Goal: Information Seeking & Learning: Learn about a topic

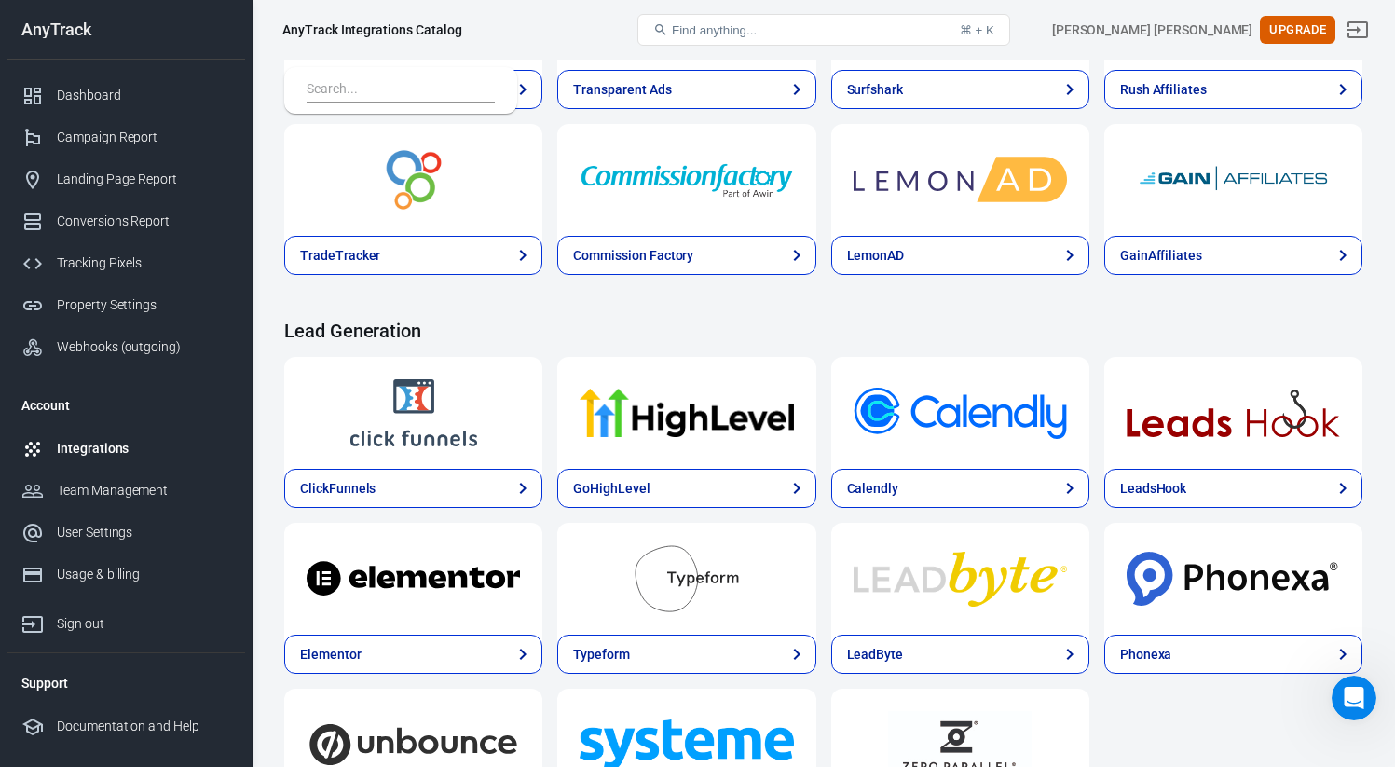
scroll to position [1576, 0]
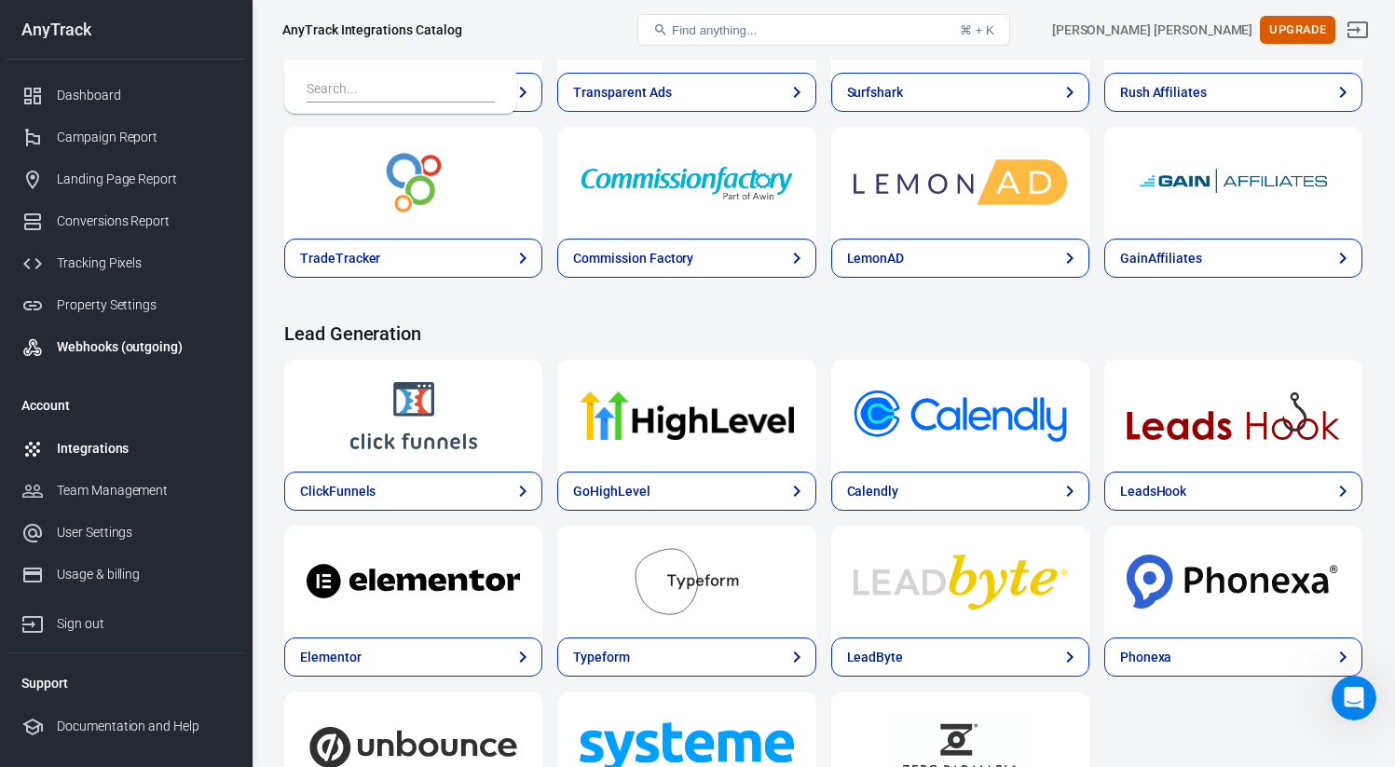
click at [170, 347] on div "Webhooks (outgoing)" at bounding box center [143, 347] width 173 height 20
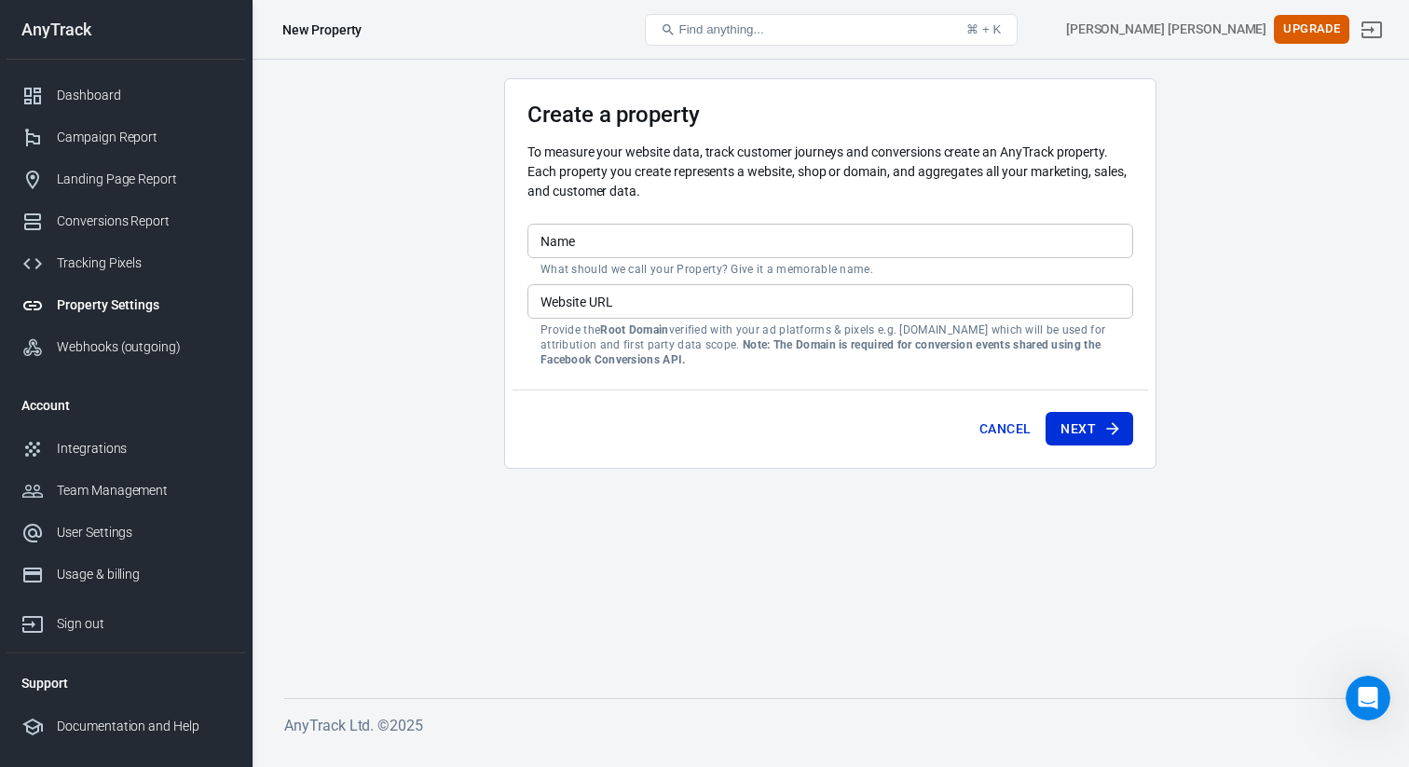
click at [584, 286] on input "Website URL" at bounding box center [830, 301] width 606 height 34
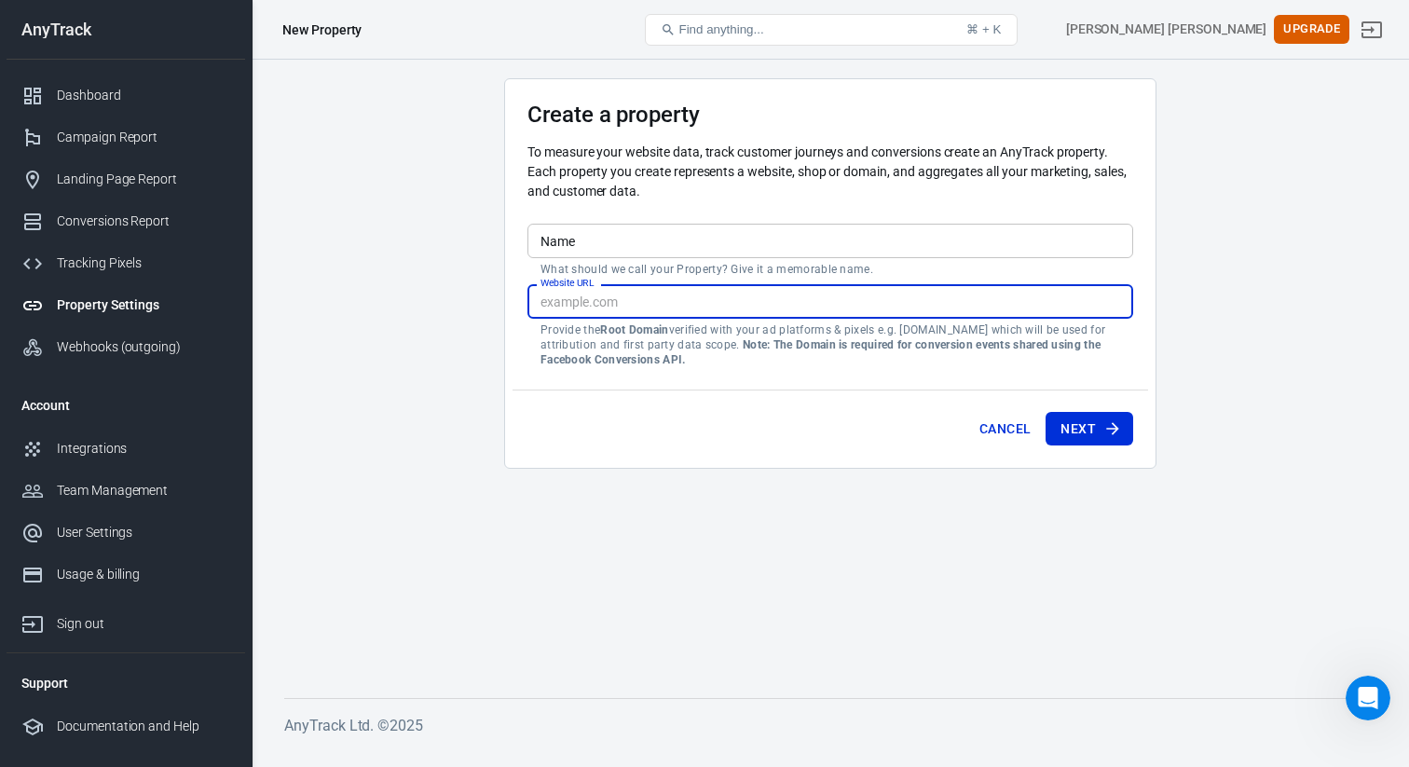
click at [638, 236] on input "Name" at bounding box center [830, 241] width 606 height 34
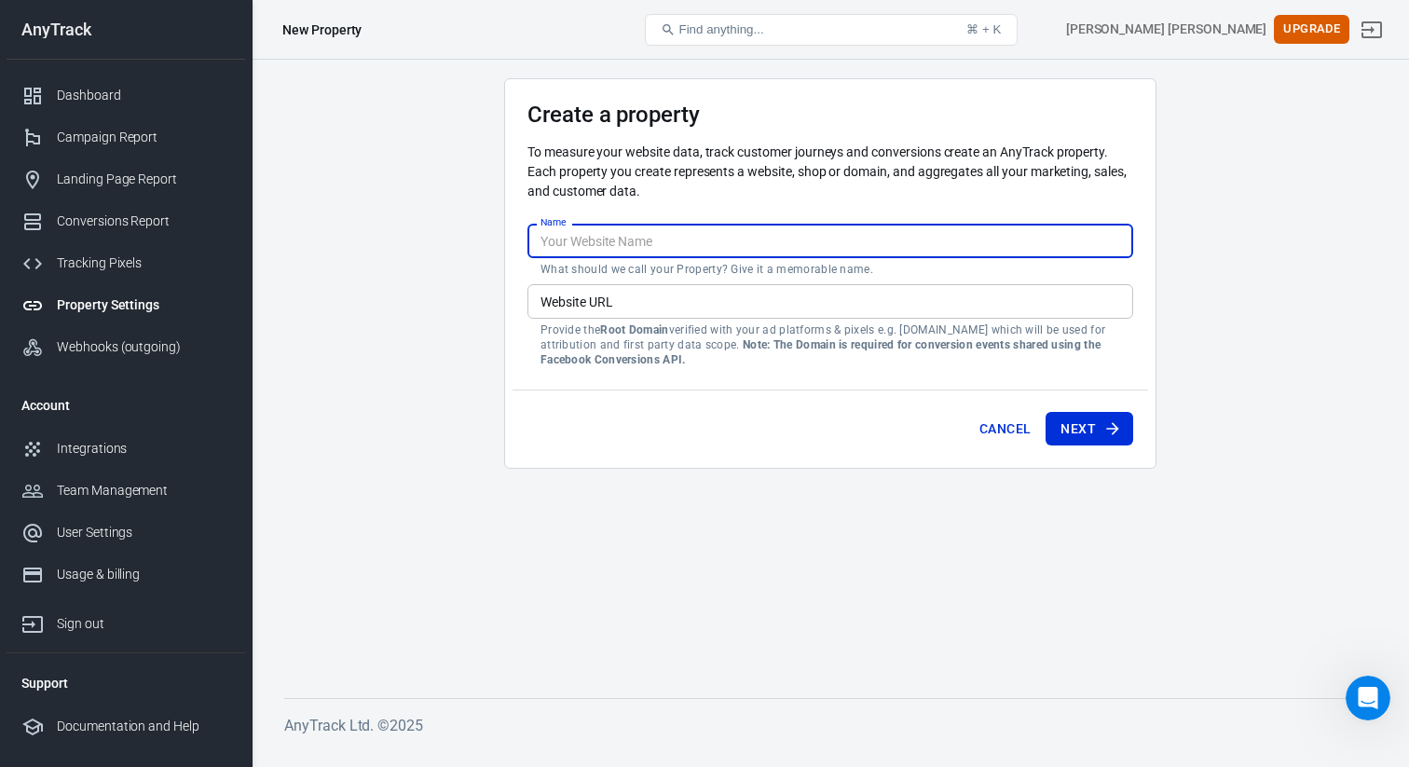
click at [656, 190] on p "To measure your website data, track customer journeys and conversions create an…" at bounding box center [830, 172] width 606 height 59
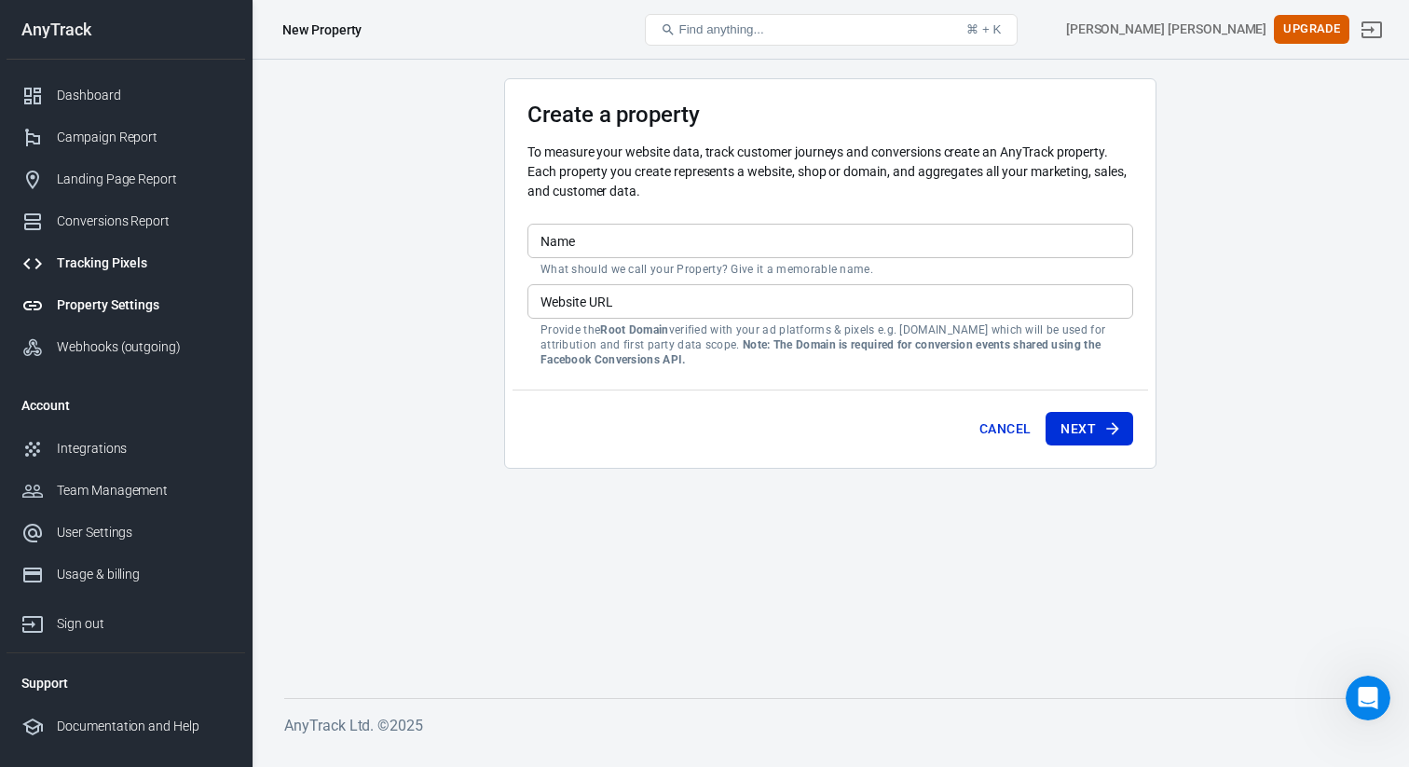
click at [150, 271] on div "Tracking Pixels" at bounding box center [143, 263] width 173 height 20
click at [126, 266] on div "Tracking Pixels" at bounding box center [143, 263] width 173 height 20
click at [126, 224] on div "Conversions Report" at bounding box center [143, 222] width 173 height 20
click at [127, 180] on div "Landing Page Report" at bounding box center [143, 180] width 173 height 20
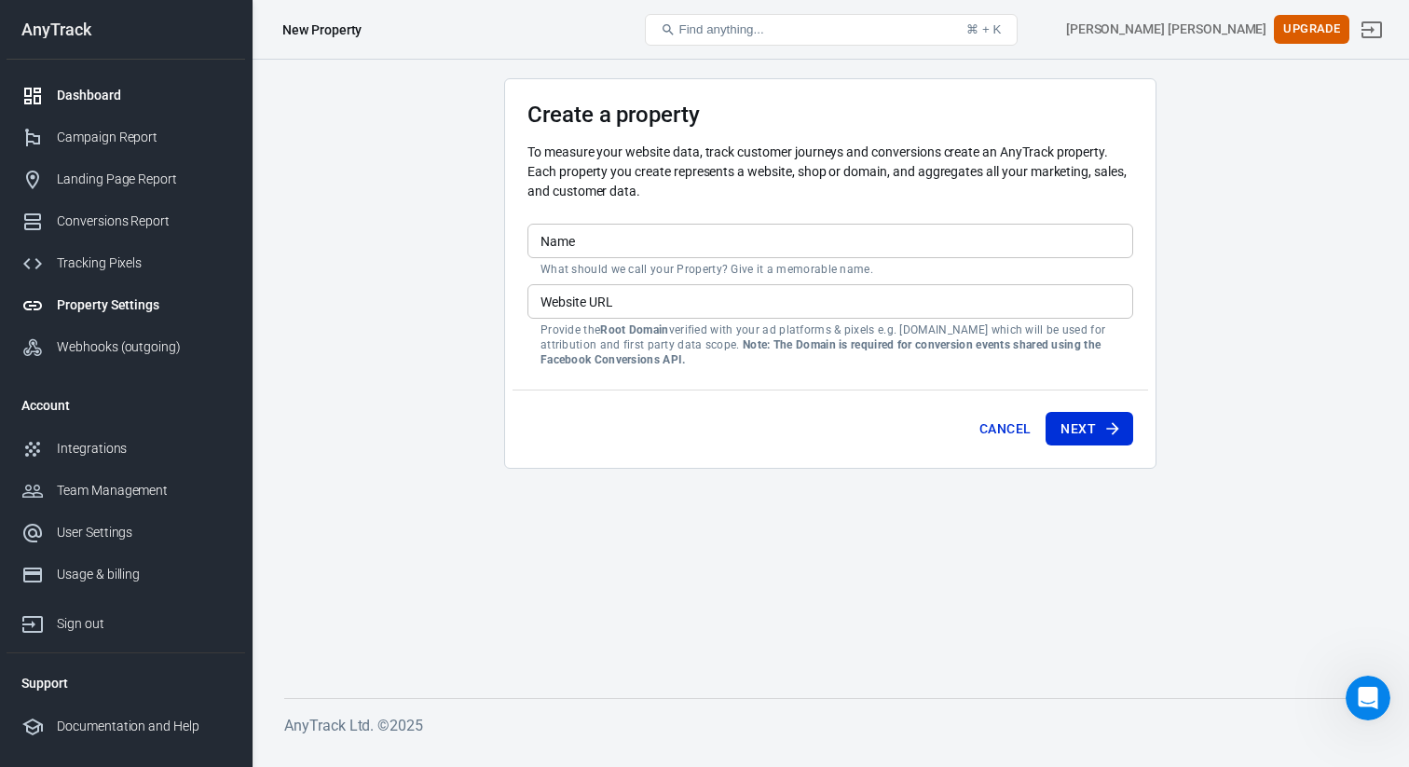
click at [110, 88] on div "Dashboard" at bounding box center [143, 96] width 173 height 20
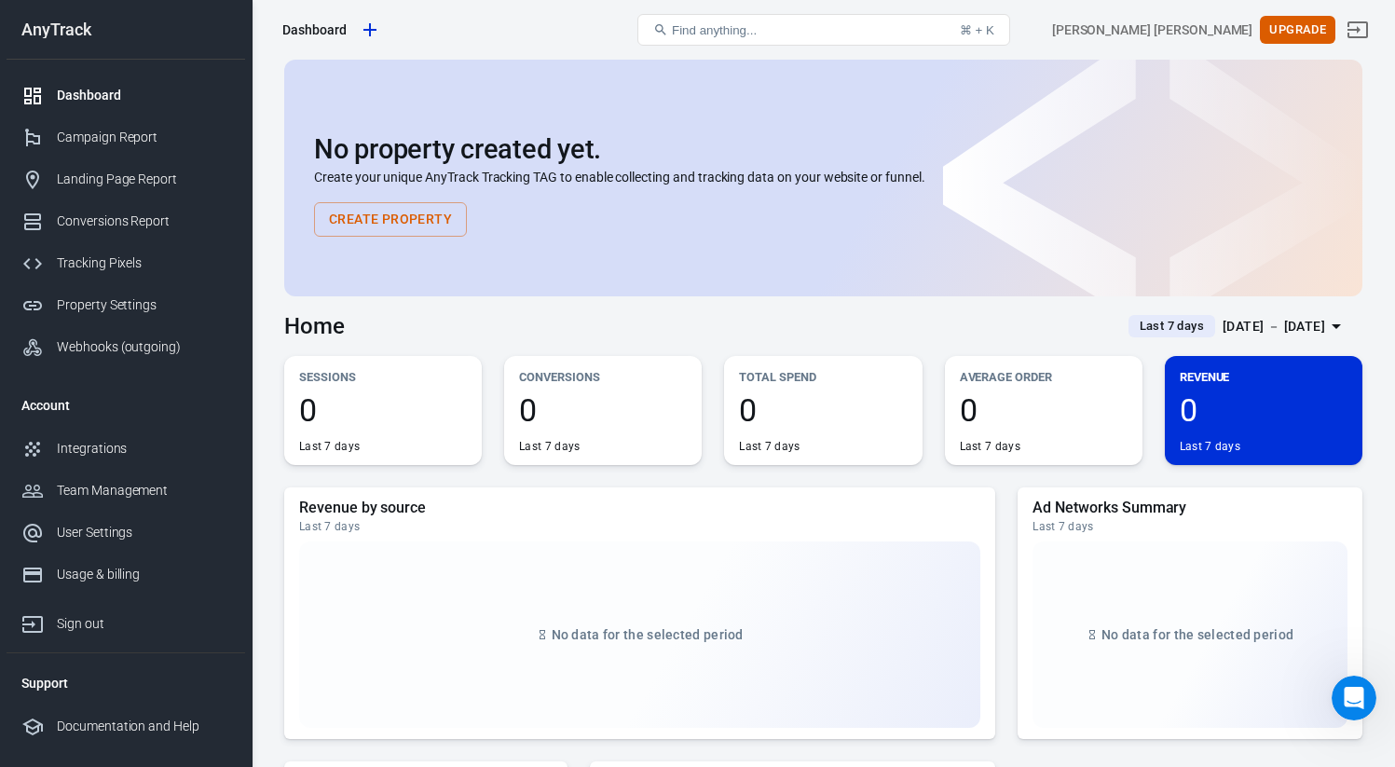
click at [110, 88] on div "Dashboard" at bounding box center [143, 96] width 173 height 20
click at [403, 226] on button "Create Property" at bounding box center [390, 219] width 153 height 34
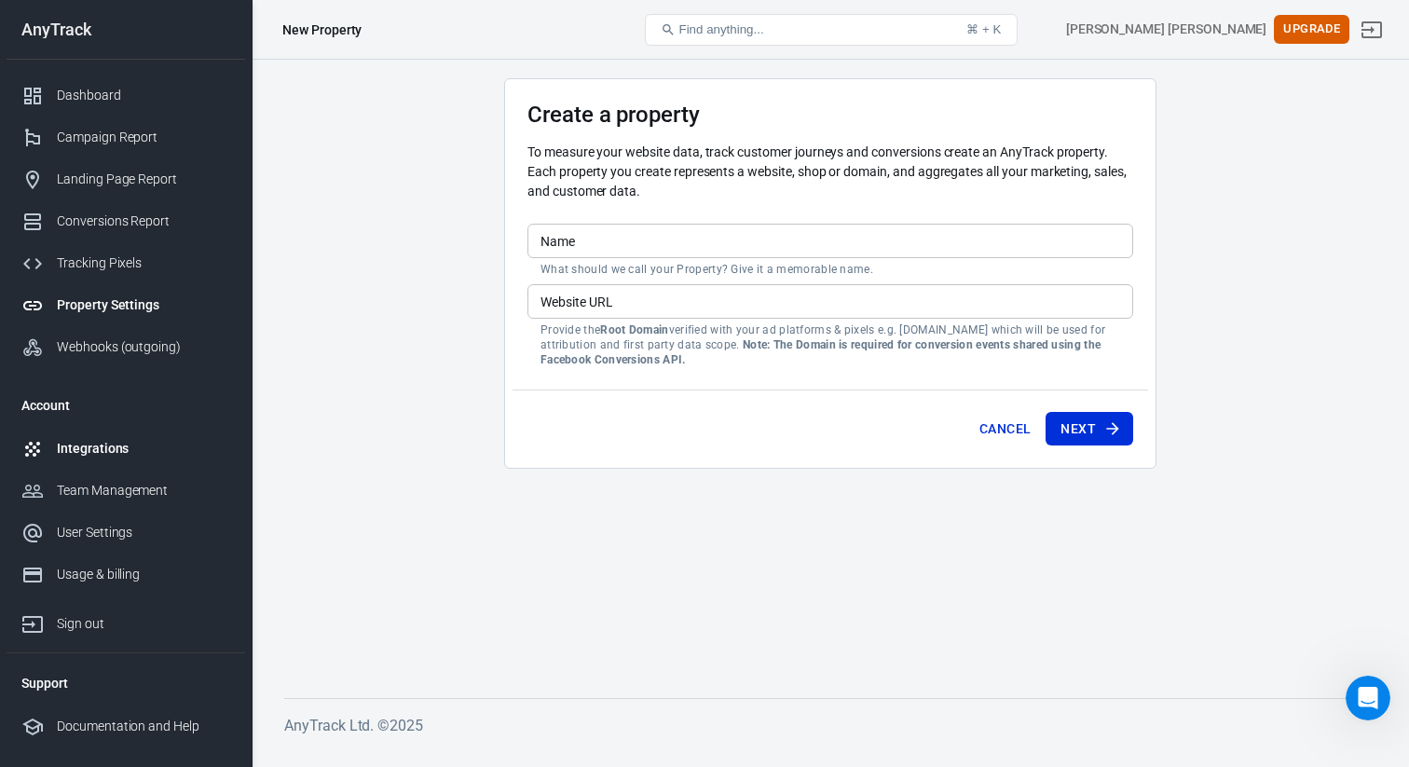
click at [66, 437] on link "Integrations" at bounding box center [126, 449] width 239 height 42
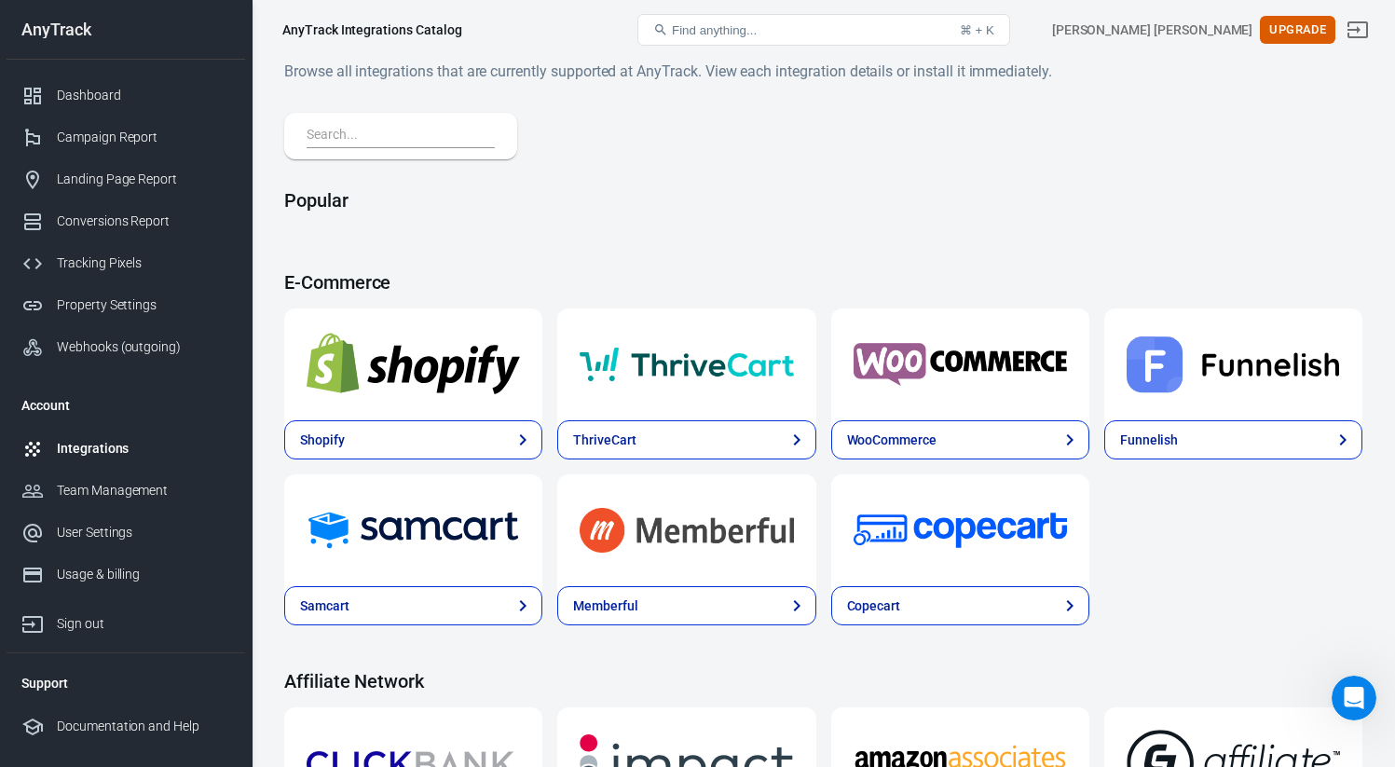
click at [459, 418] on div at bounding box center [413, 364] width 258 height 112
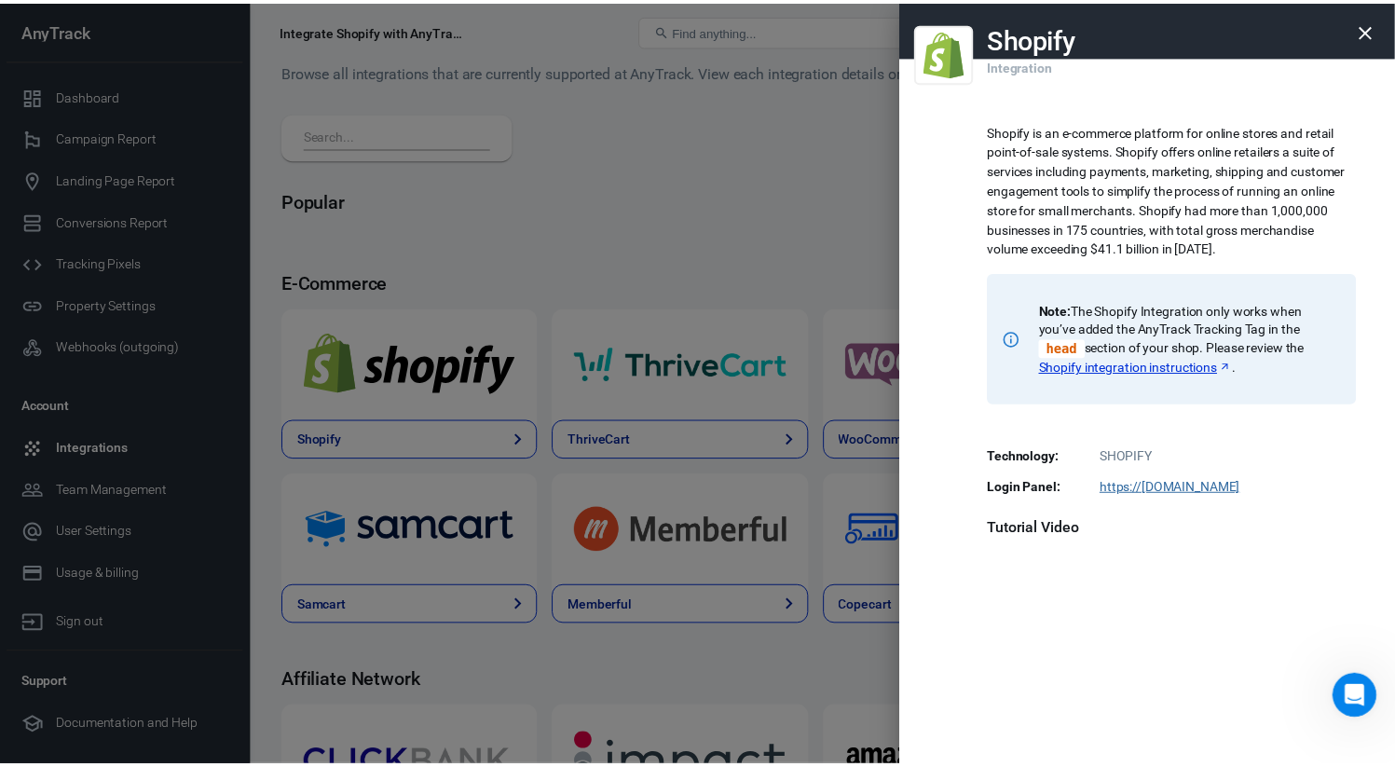
scroll to position [290, 0]
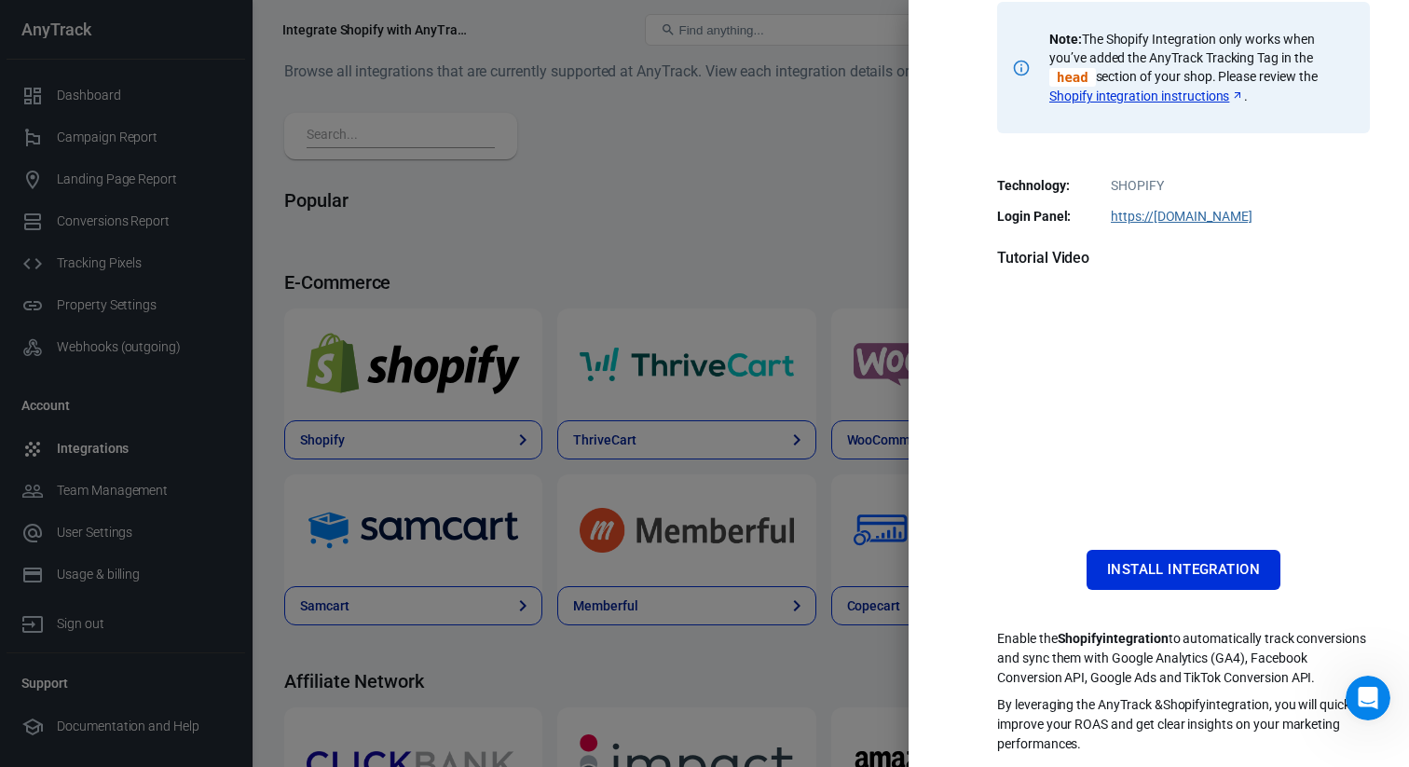
click at [678, 253] on div at bounding box center [704, 383] width 1409 height 767
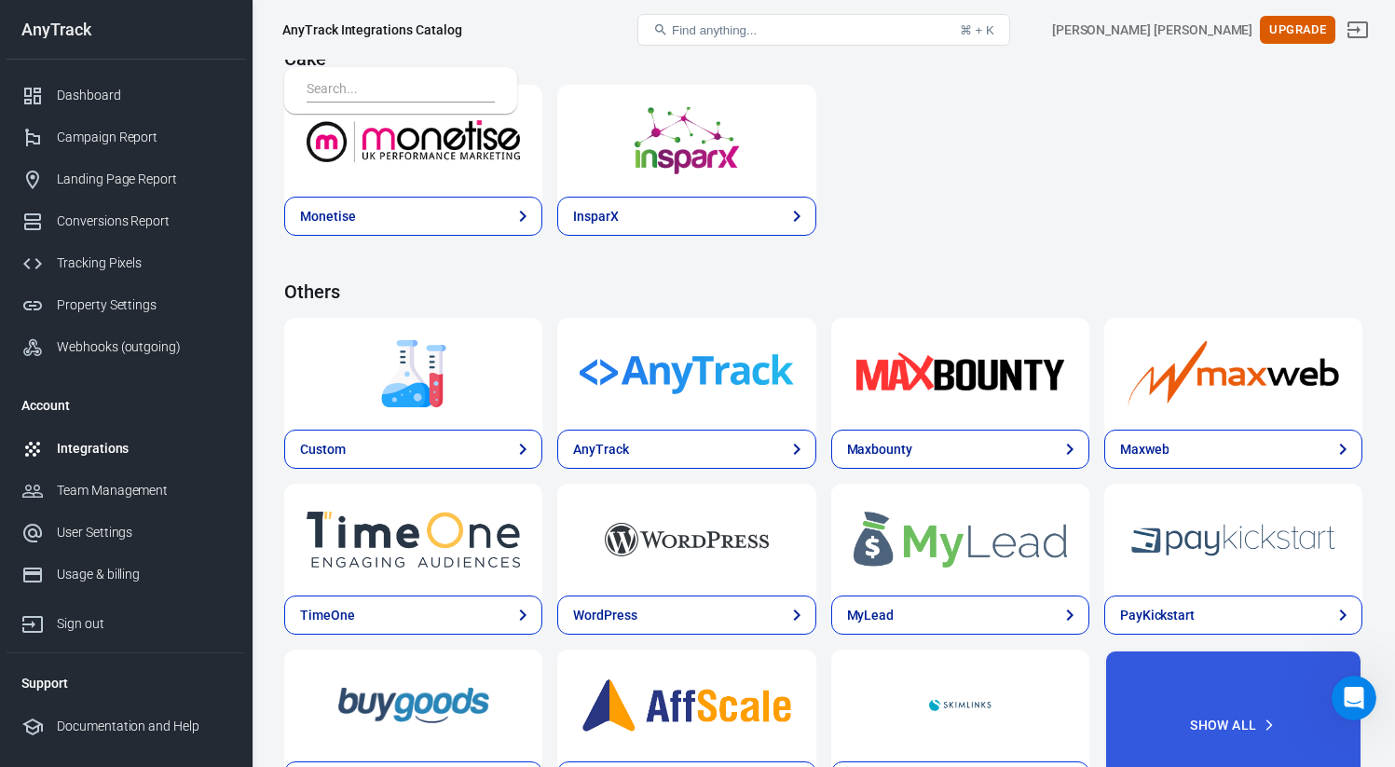
scroll to position [3792, 0]
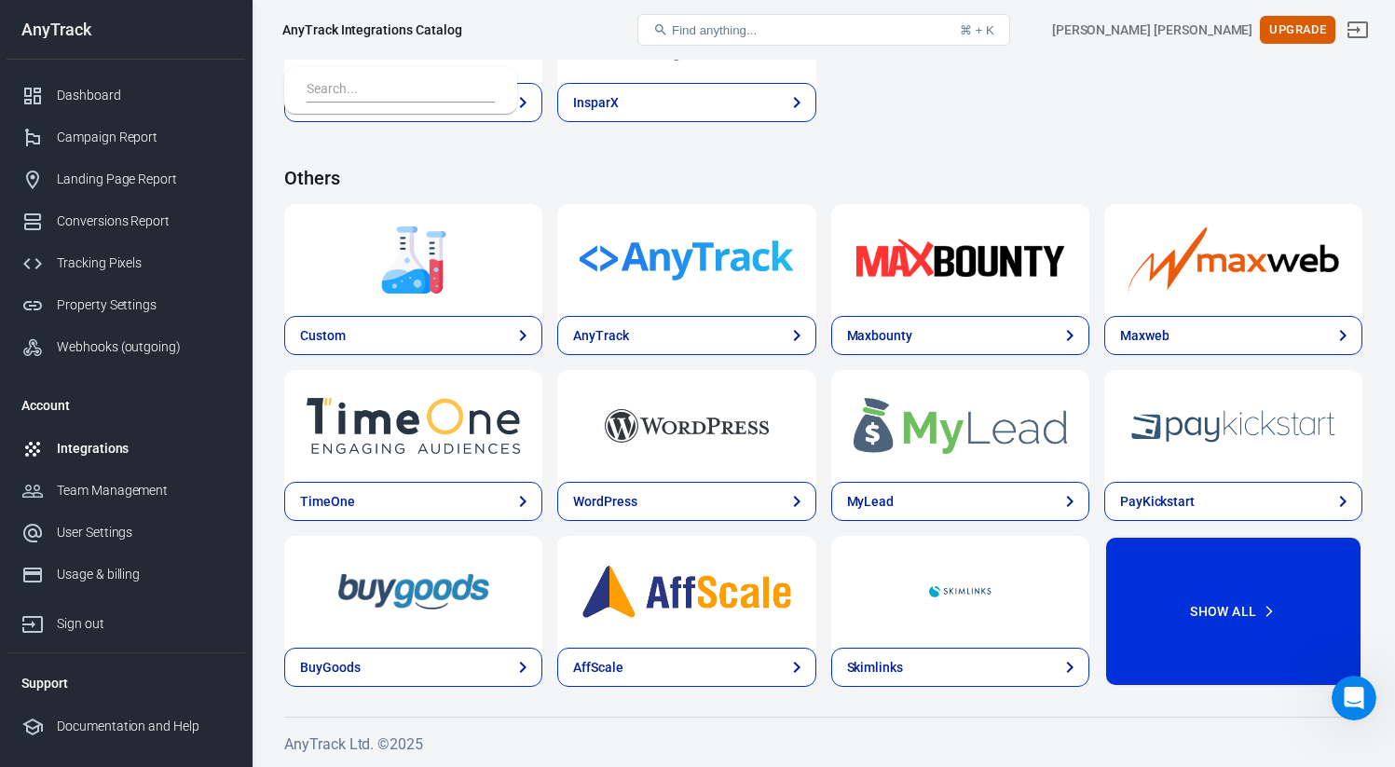
click at [1237, 625] on button "Show All" at bounding box center [1233, 611] width 258 height 151
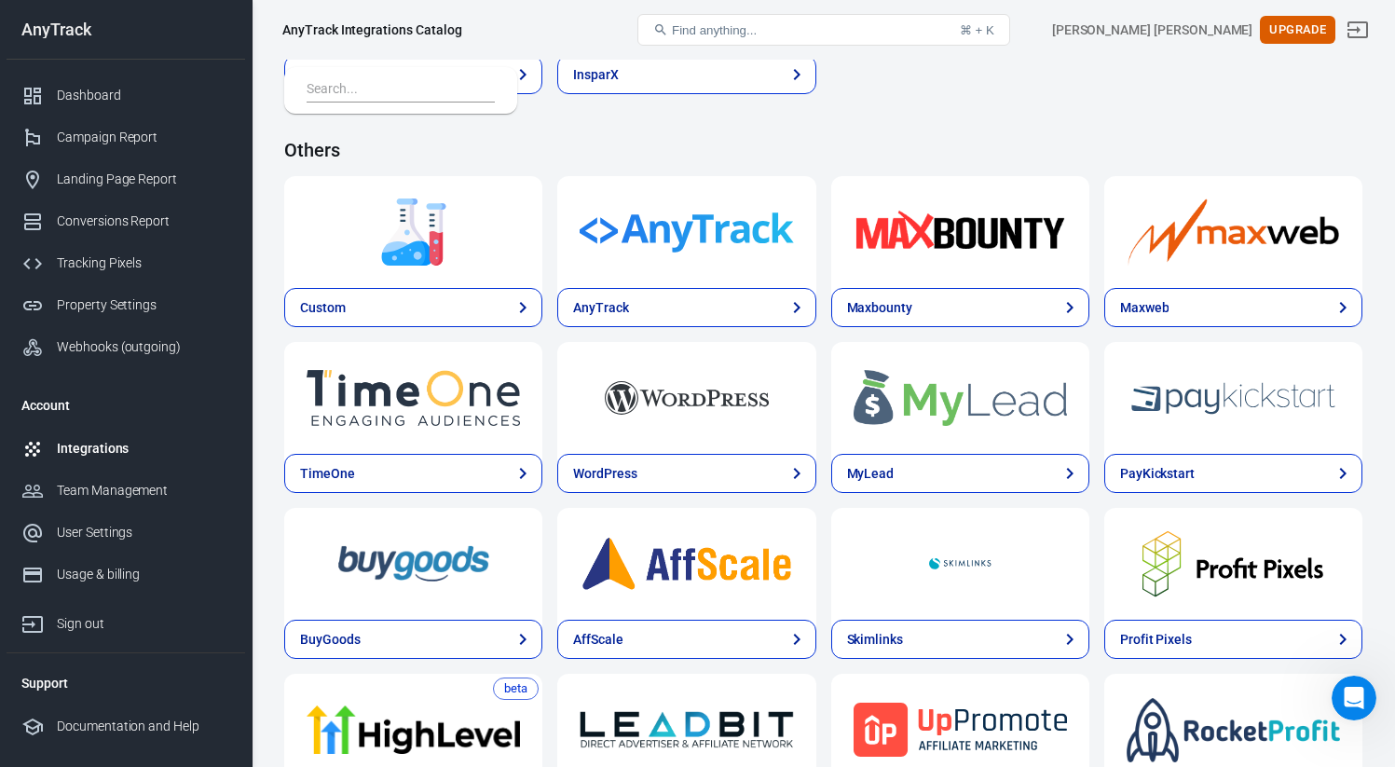
scroll to position [3833, 0]
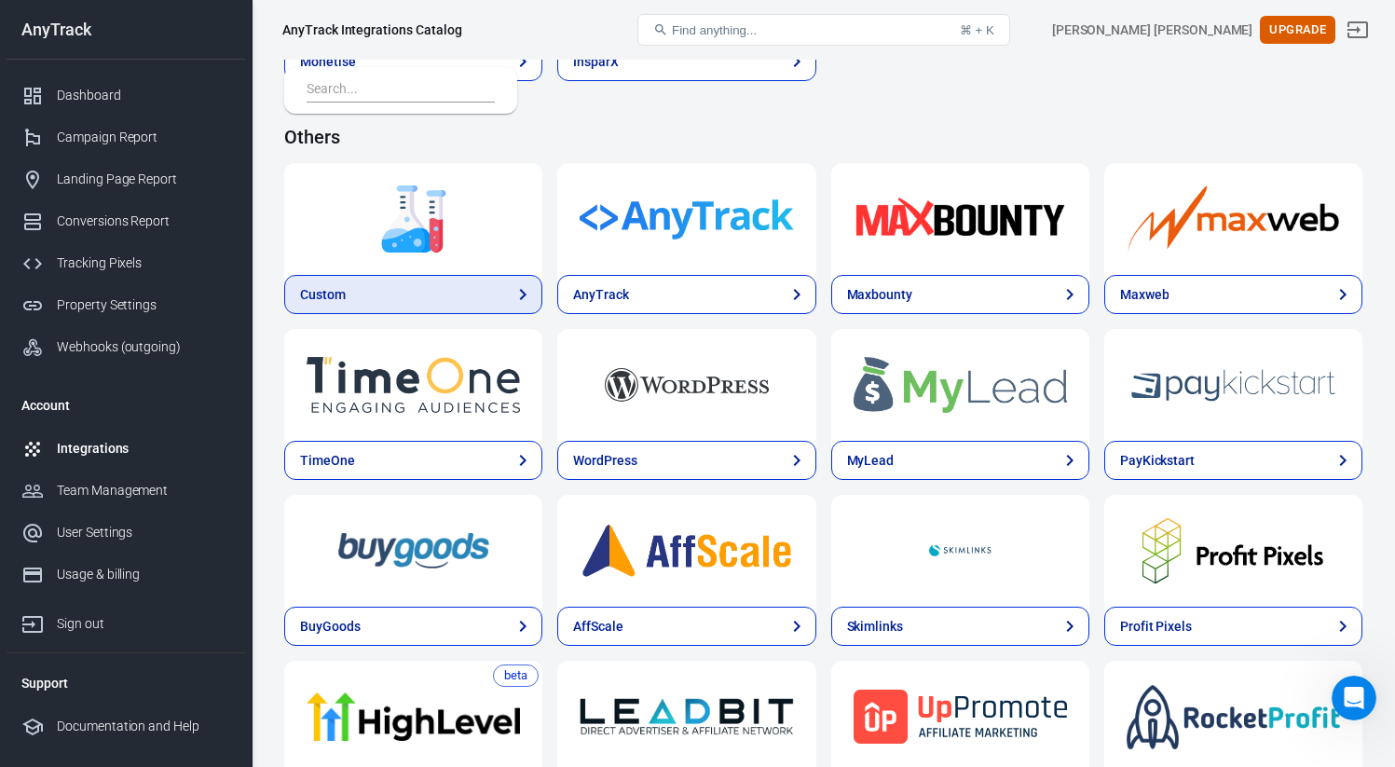
click at [415, 304] on link "Custom" at bounding box center [413, 294] width 258 height 39
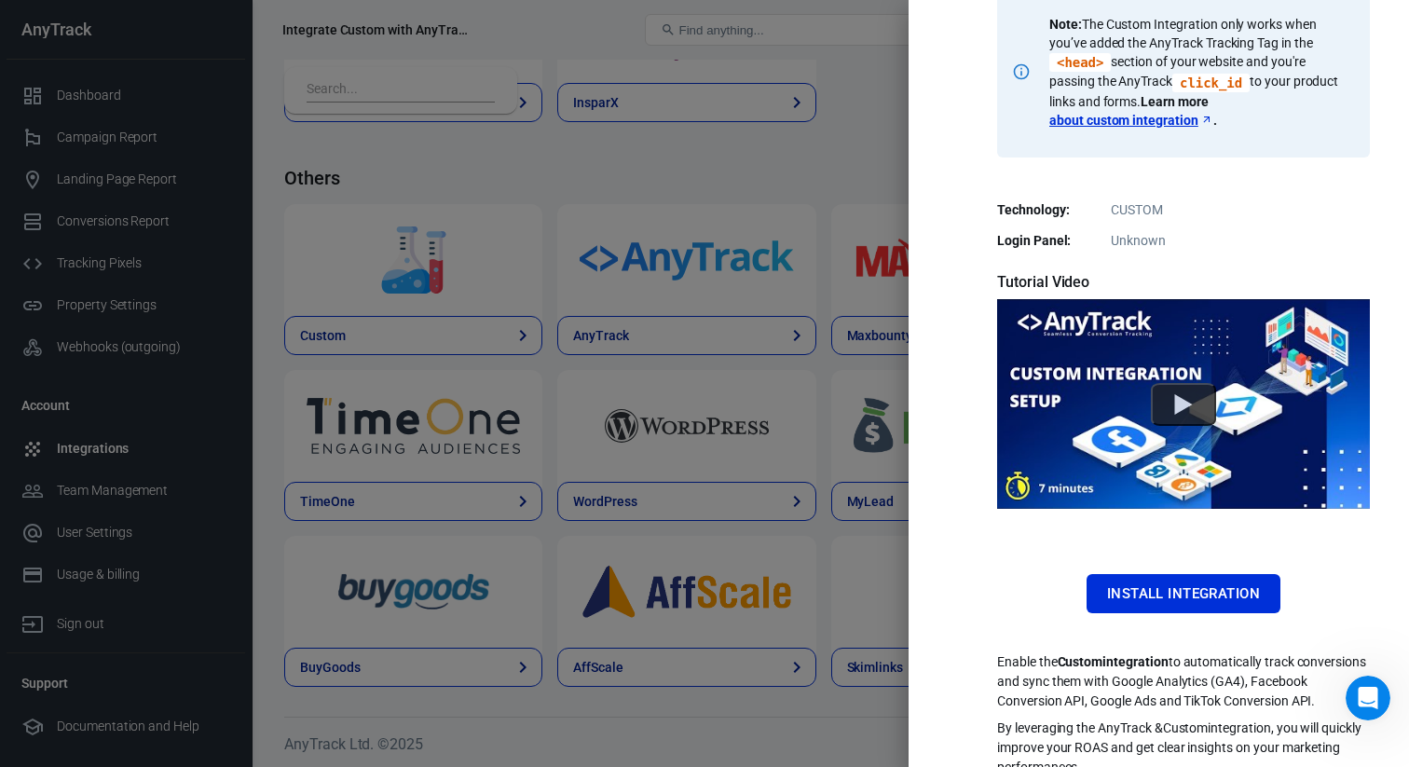
scroll to position [328, 0]
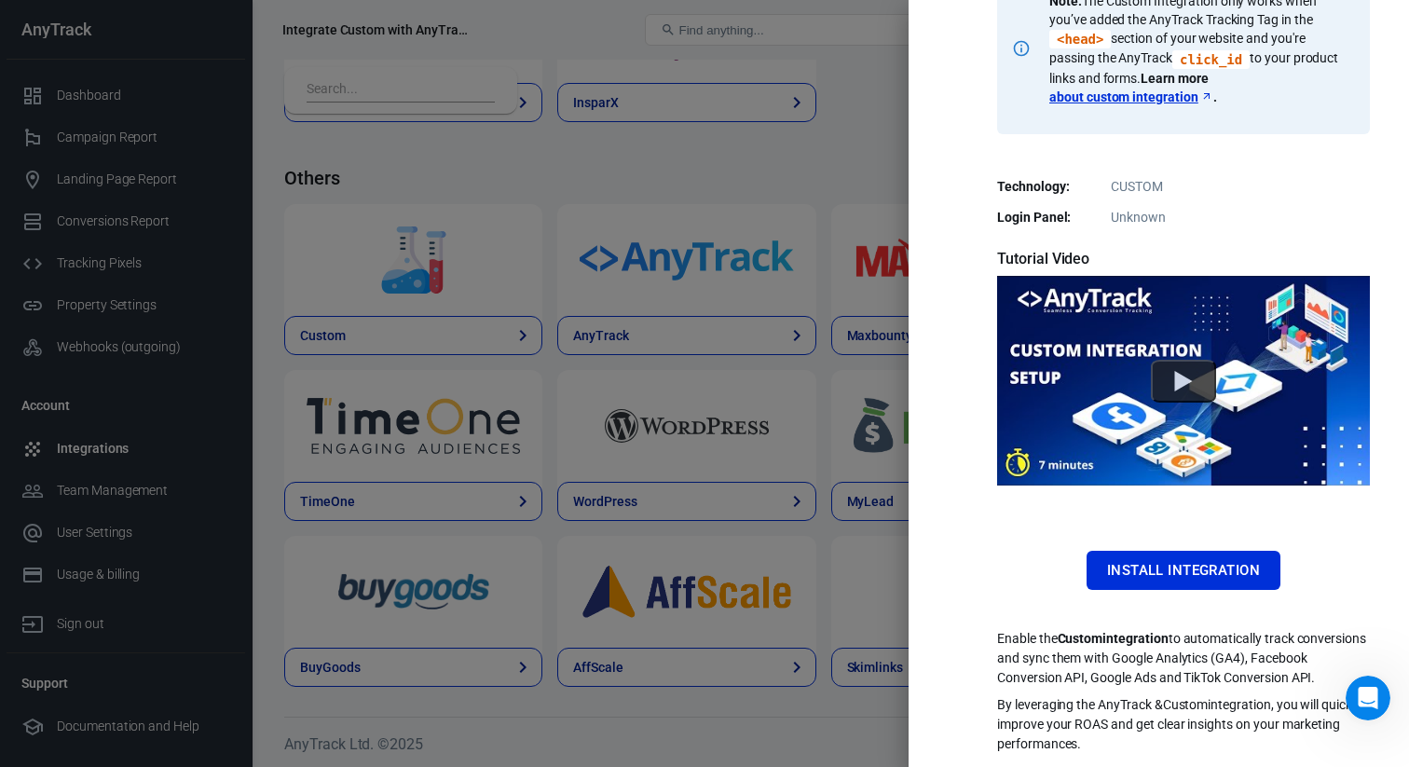
click at [749, 495] on div at bounding box center [704, 383] width 1409 height 767
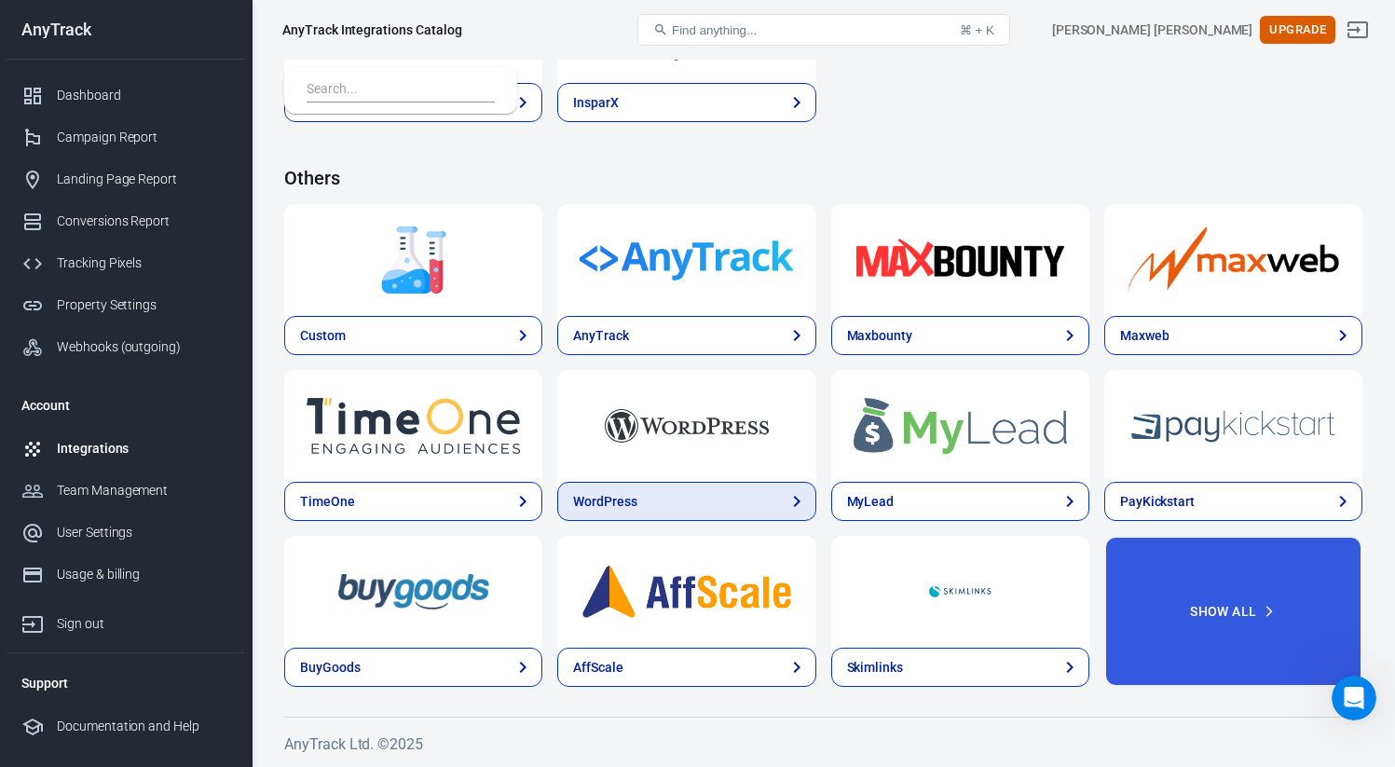
click at [773, 511] on link "WordPress" at bounding box center [686, 501] width 258 height 39
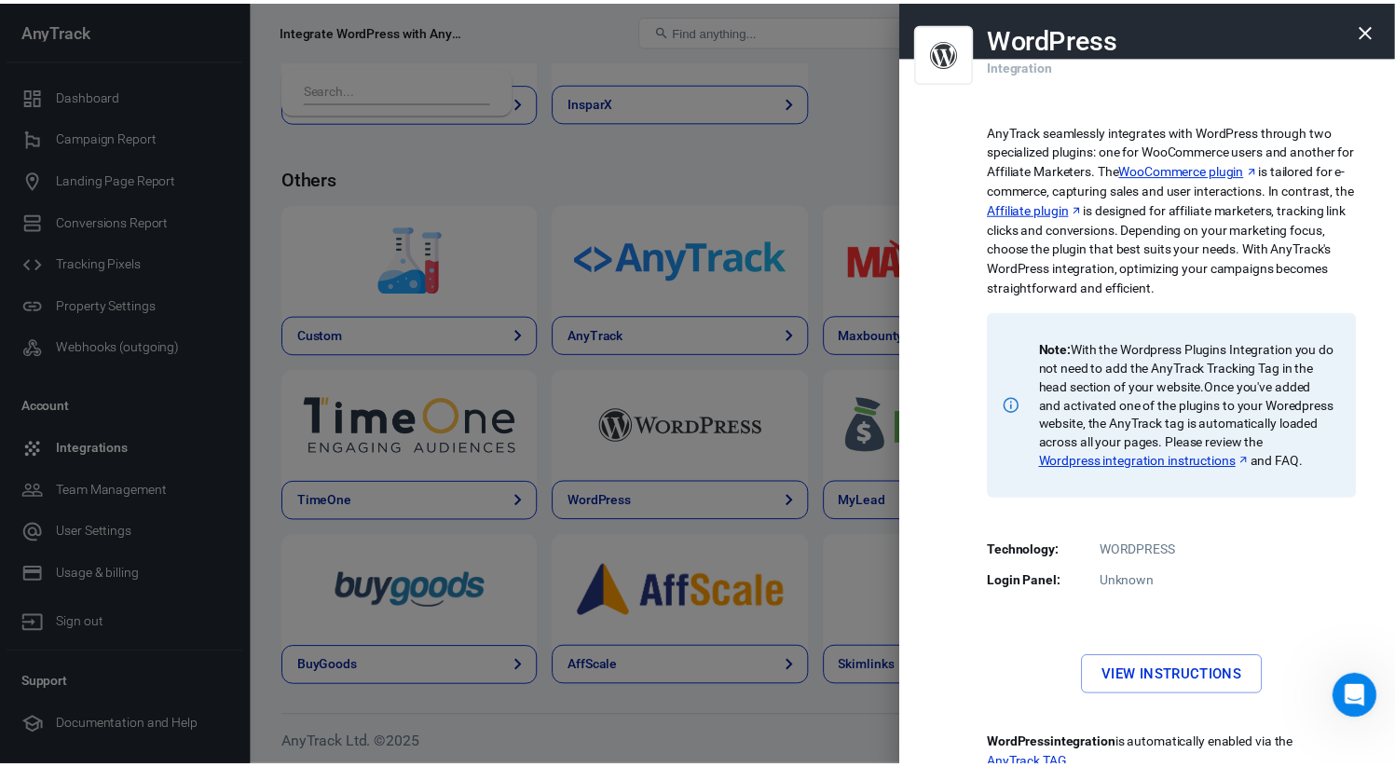
scroll to position [86, 0]
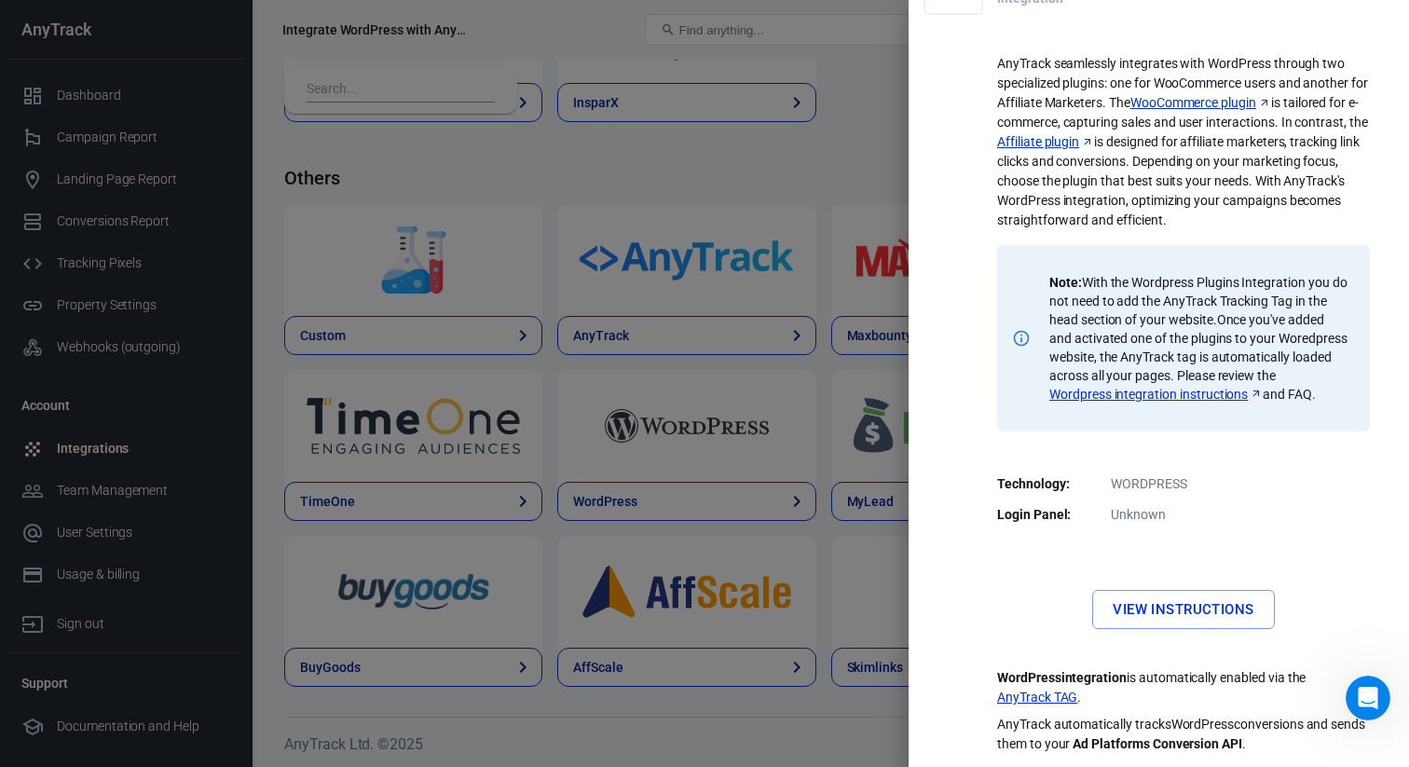
click at [788, 495] on div at bounding box center [704, 383] width 1409 height 767
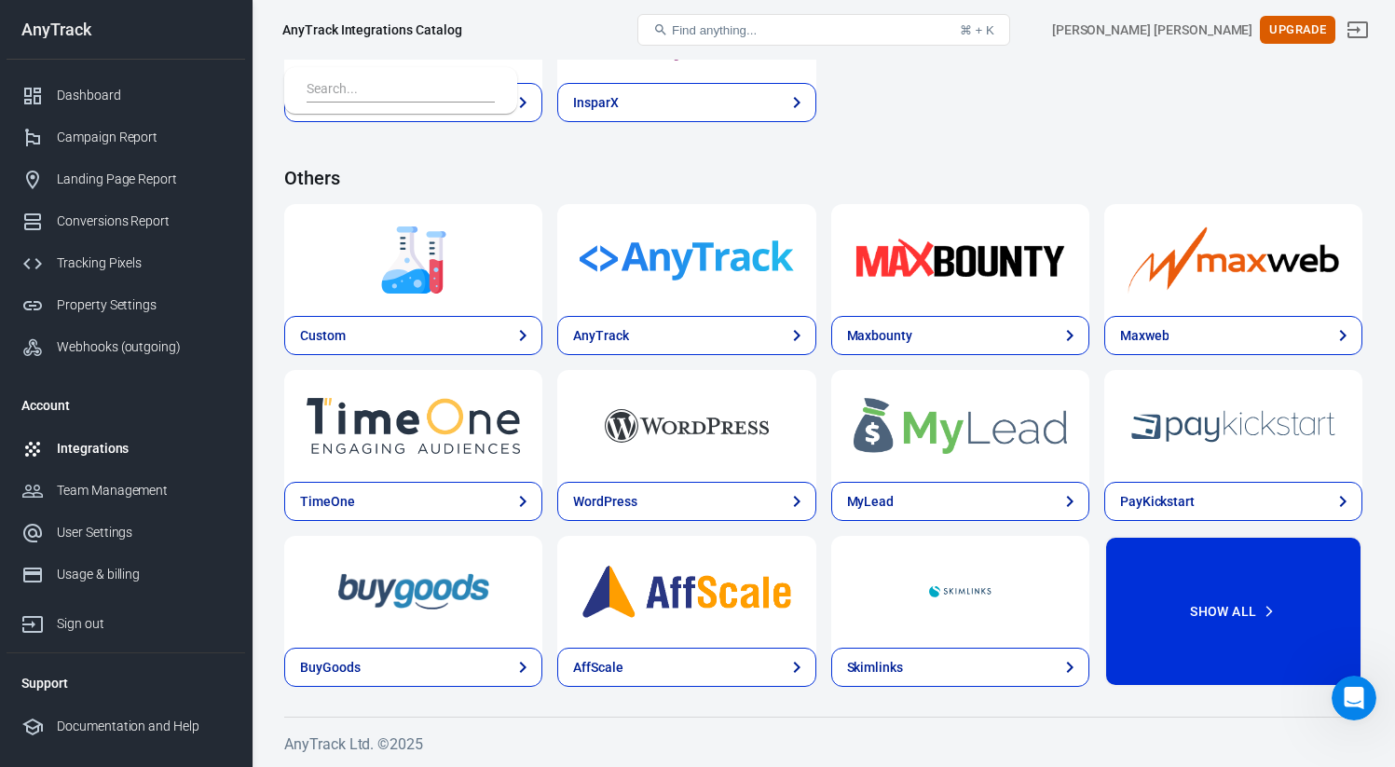
click at [1253, 563] on button "Show All" at bounding box center [1233, 611] width 258 height 151
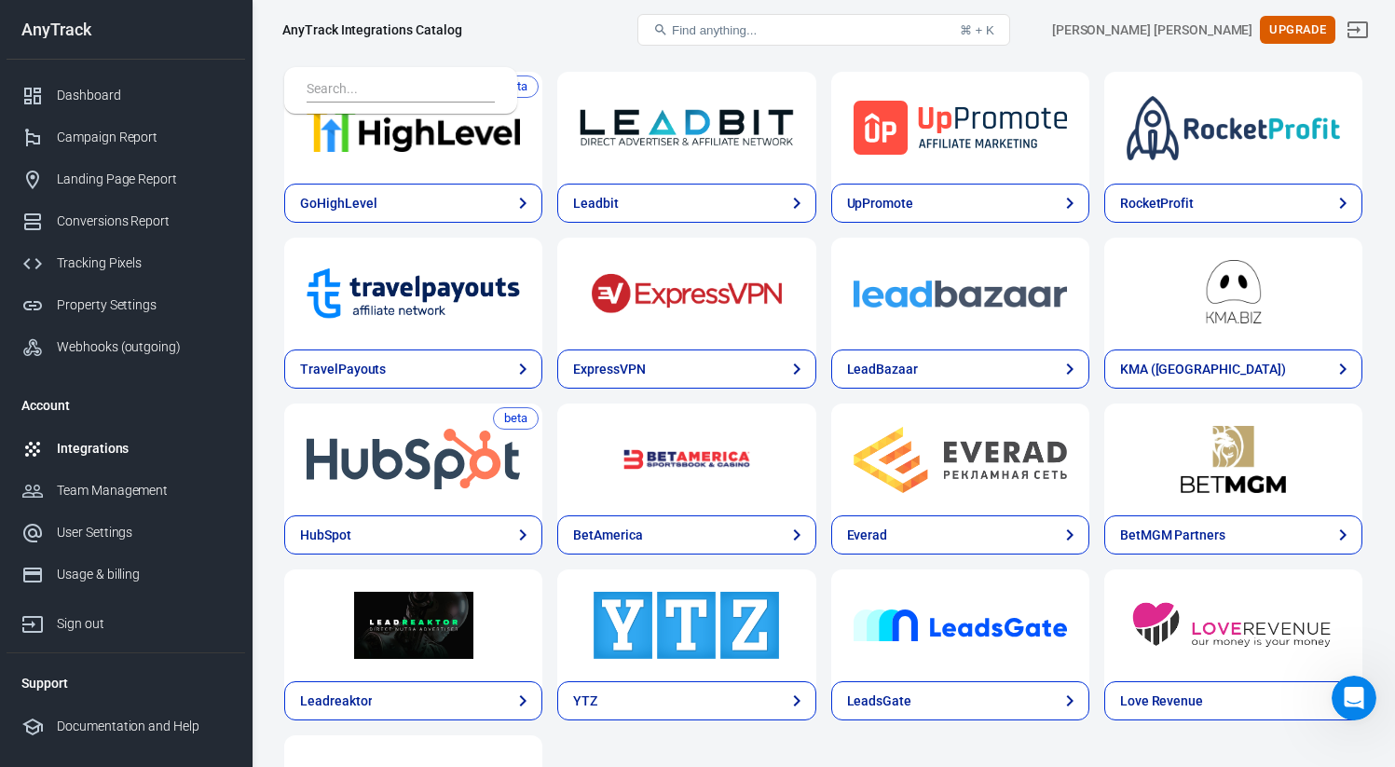
scroll to position [4622, 0]
